Goal: Task Accomplishment & Management: Use online tool/utility

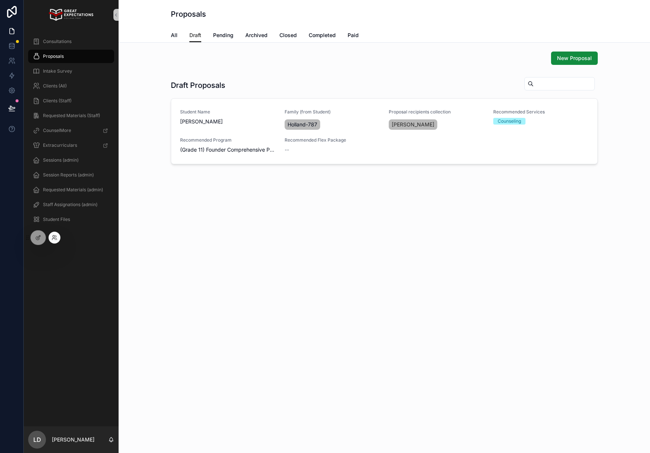
click at [50, 236] on div at bounding box center [55, 237] width 12 height 12
click at [52, 237] on icon at bounding box center [54, 237] width 6 height 6
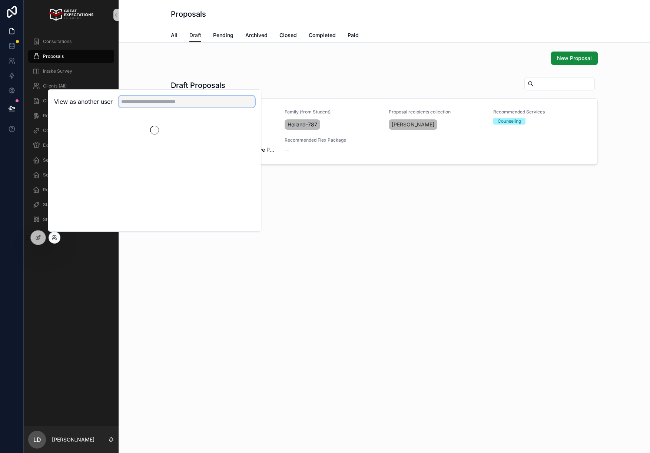
click at [156, 101] on input "text" at bounding box center [187, 102] width 136 height 12
type input "*****"
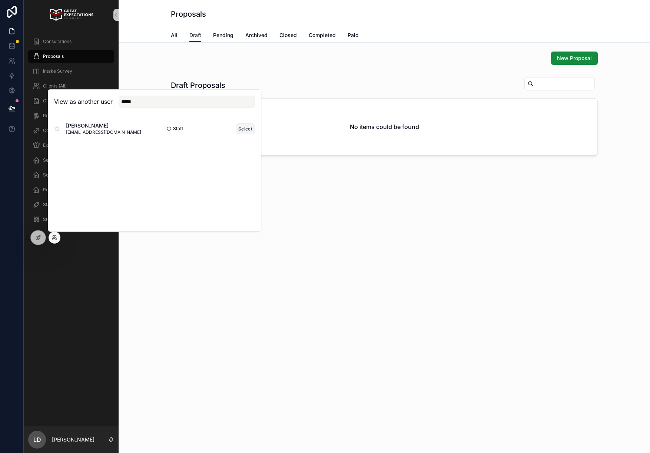
click at [239, 129] on button "Select" at bounding box center [245, 128] width 19 height 11
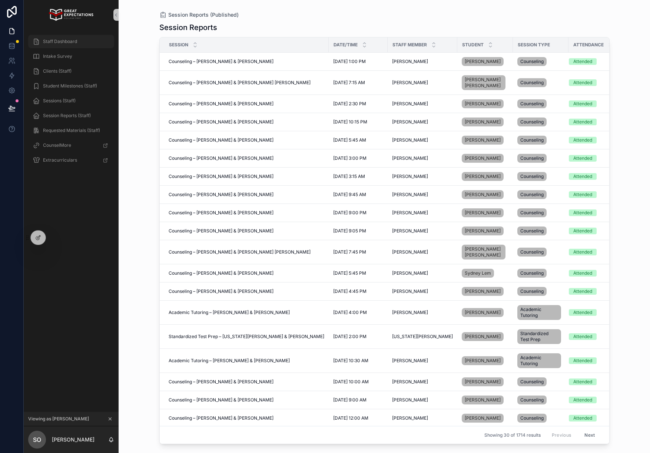
click at [74, 46] on div "Staff Dashboard" at bounding box center [71, 42] width 77 height 12
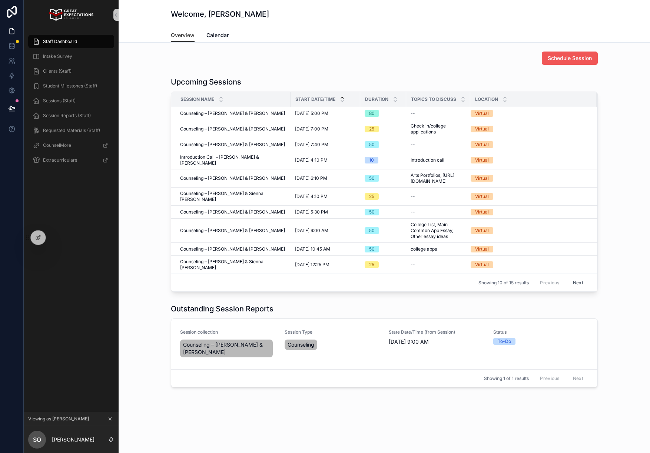
click at [563, 59] on span "Schedule Session" at bounding box center [569, 57] width 44 height 7
click at [558, 57] on span "Schedule Session" at bounding box center [569, 57] width 44 height 7
